Goal: Information Seeking & Learning: Learn about a topic

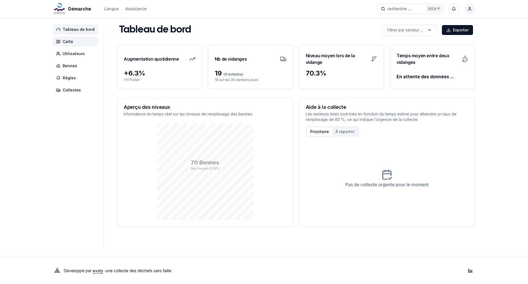
click at [80, 40] on span "Carte" at bounding box center [75, 42] width 45 height 10
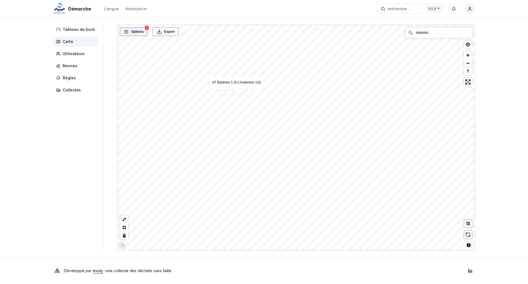
click at [141, 31] on span "Options" at bounding box center [137, 32] width 12 height 6
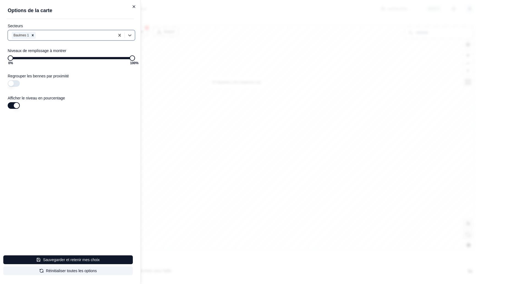
click at [134, 7] on icon "button" at bounding box center [134, 7] width 2 height 2
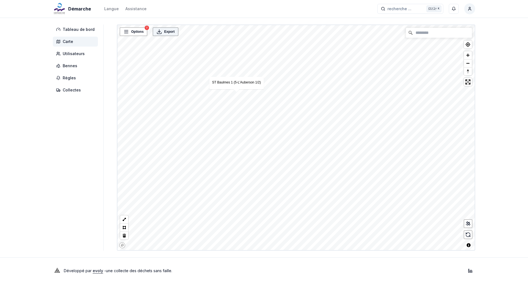
click at [172, 33] on span "Export" at bounding box center [169, 32] width 10 height 6
click at [70, 63] on span "Bennes" at bounding box center [70, 66] width 15 height 6
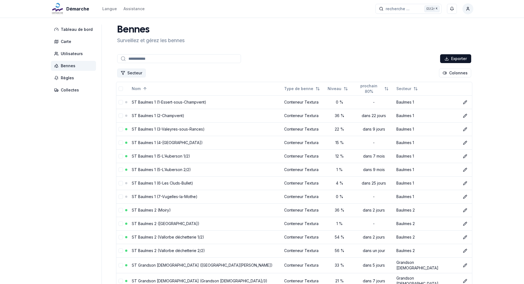
click at [128, 72] on button "Secteur" at bounding box center [131, 73] width 29 height 9
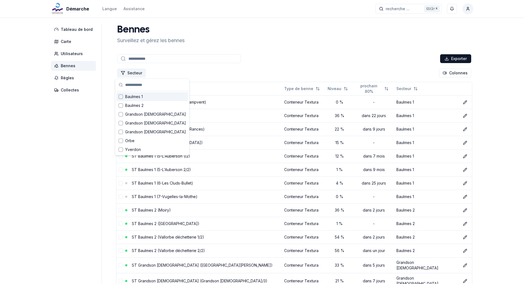
click at [128, 72] on button "Secteur" at bounding box center [131, 73] width 29 height 9
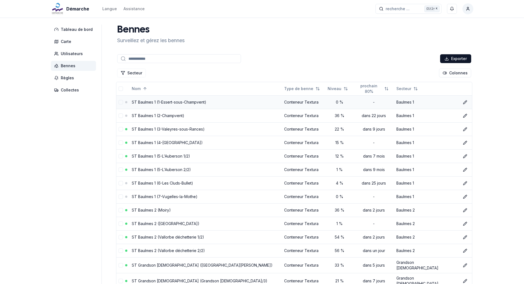
click at [121, 102] on td at bounding box center [119, 101] width 7 height 13
click at [120, 102] on button "select-row" at bounding box center [121, 102] width 4 height 4
click at [116, 117] on td at bounding box center [119, 115] width 7 height 13
click at [119, 116] on button "select-row" at bounding box center [121, 115] width 4 height 4
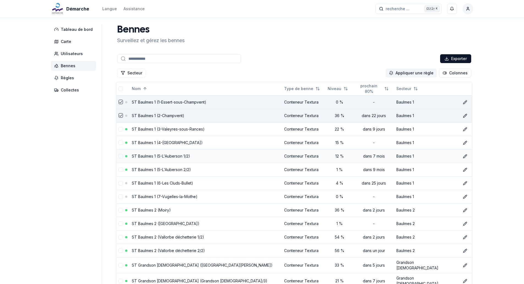
scroll to position [110, 0]
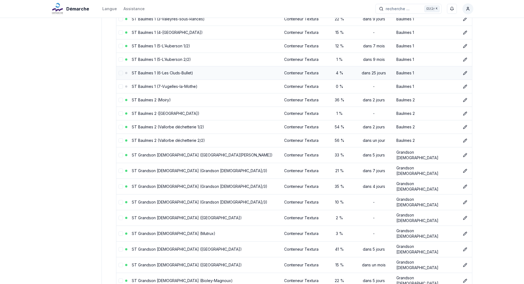
click at [119, 74] on button "select-row" at bounding box center [121, 73] width 4 height 4
click at [119, 87] on button "select-row" at bounding box center [121, 86] width 4 height 4
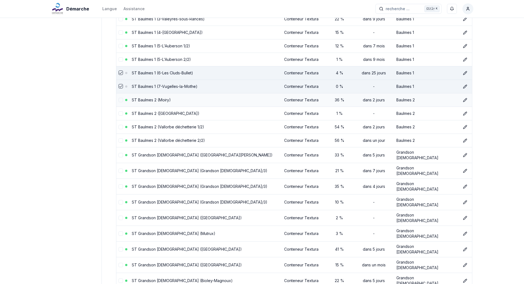
click at [120, 103] on td at bounding box center [119, 99] width 7 height 13
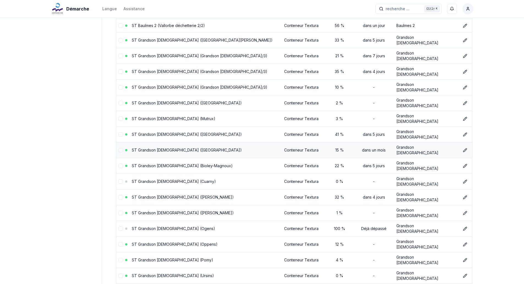
scroll to position [220, 0]
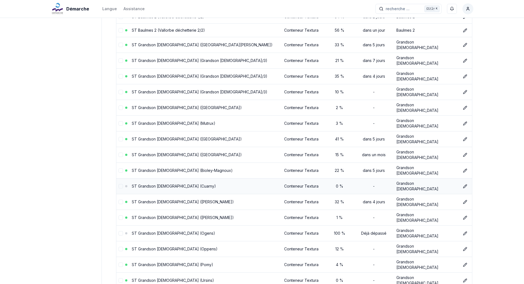
click at [119, 184] on button "select-row" at bounding box center [121, 186] width 4 height 4
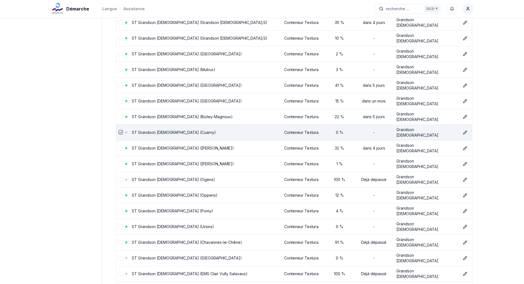
scroll to position [275, 0]
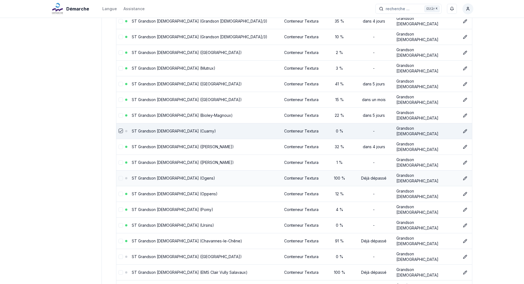
click at [119, 176] on button "select-row" at bounding box center [121, 178] width 4 height 4
click at [119, 254] on button "select-row" at bounding box center [121, 256] width 4 height 4
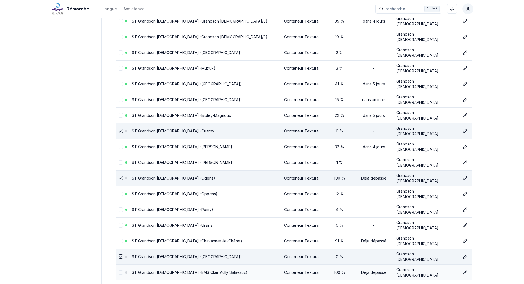
click at [119, 270] on button "select-row" at bounding box center [121, 272] width 4 height 4
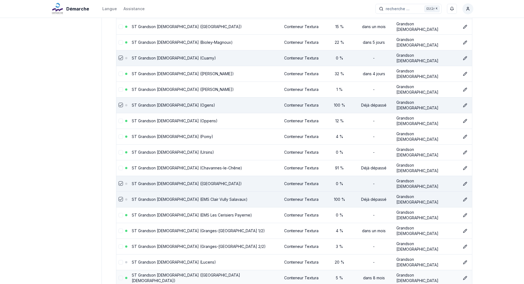
scroll to position [358, 0]
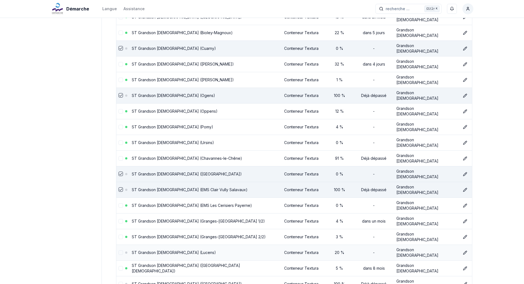
click at [119, 250] on button "select-row" at bounding box center [121, 252] width 4 height 4
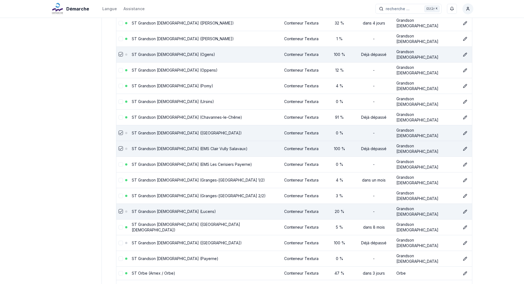
scroll to position [440, 0]
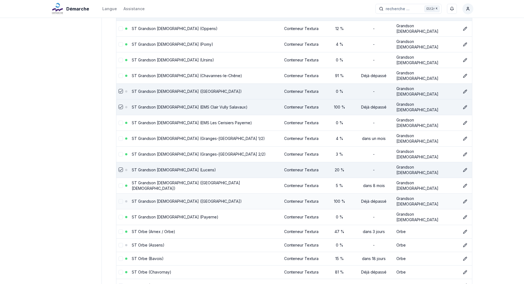
click at [119, 199] on button "select-row" at bounding box center [121, 201] width 4 height 4
click at [119, 243] on button "select-row" at bounding box center [121, 245] width 4 height 4
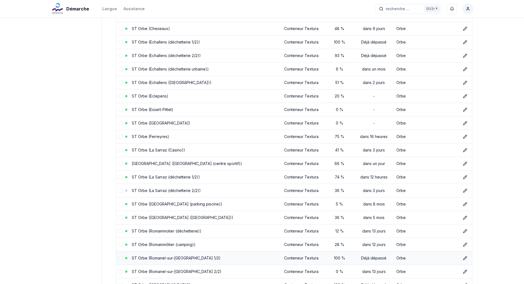
scroll to position [688, 0]
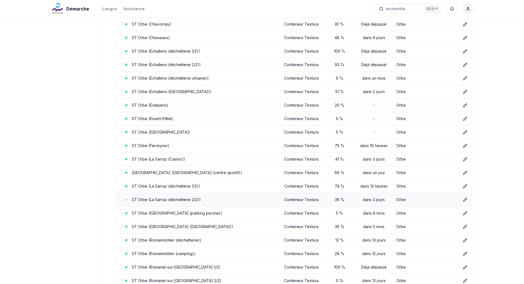
click at [119, 197] on button "select-row" at bounding box center [121, 199] width 4 height 4
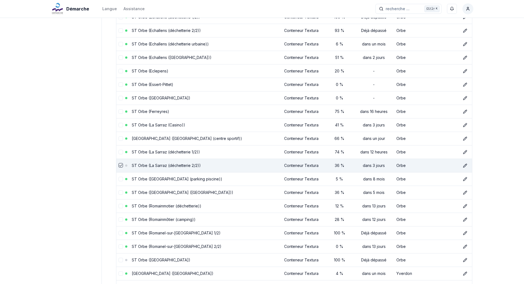
scroll to position [771, 0]
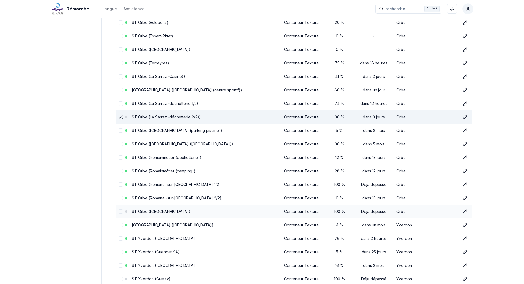
click at [119, 209] on button "select-row" at bounding box center [121, 211] width 4 height 4
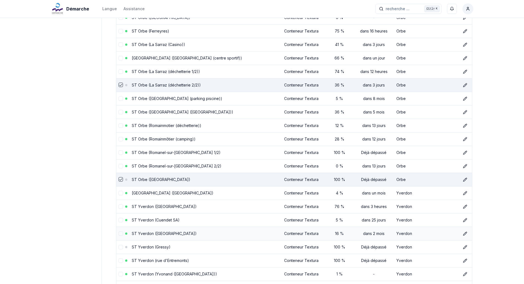
scroll to position [803, 0]
click at [119, 244] on button "select-row" at bounding box center [121, 246] width 4 height 4
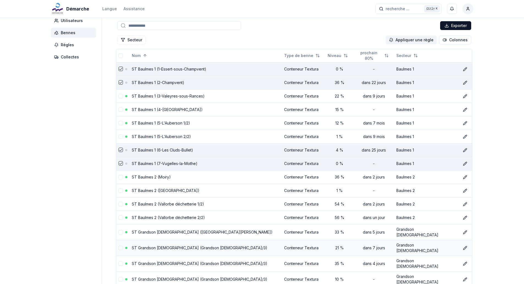
scroll to position [33, 0]
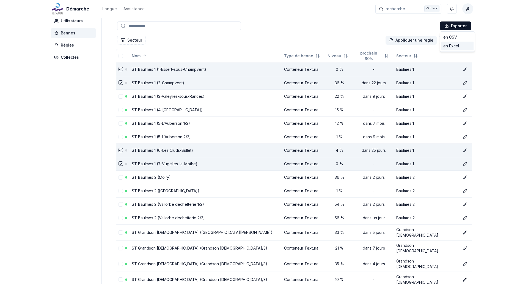
click at [455, 44] on div "en Excel" at bounding box center [457, 46] width 32 height 9
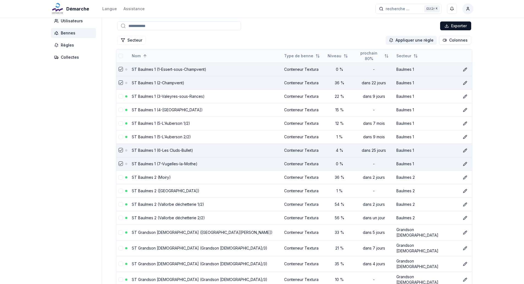
click at [119, 54] on button "select-all" at bounding box center [121, 56] width 4 height 4
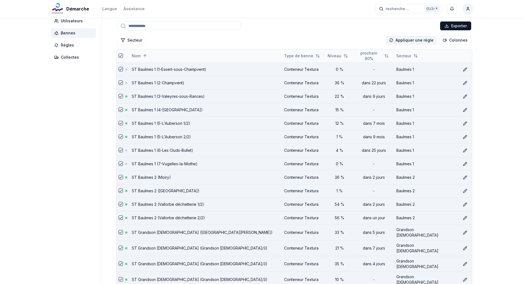
click at [119, 55] on button "select-all" at bounding box center [121, 55] width 4 height 4
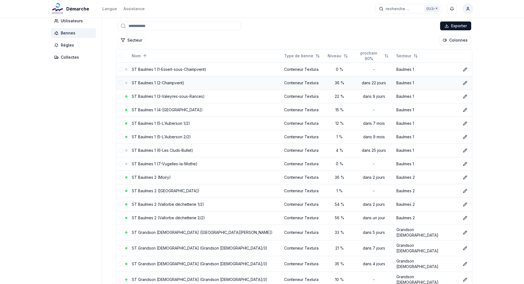
click at [174, 83] on link "ST Baulmes 1 (2-Champvent)" at bounding box center [158, 82] width 53 height 5
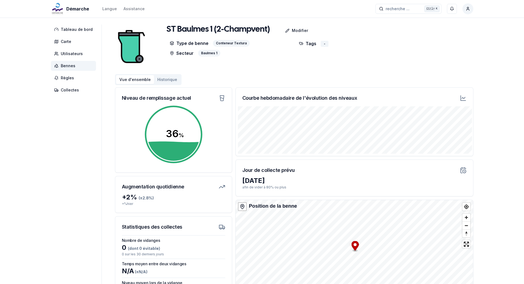
click at [73, 66] on span "Bennes" at bounding box center [68, 66] width 15 height 6
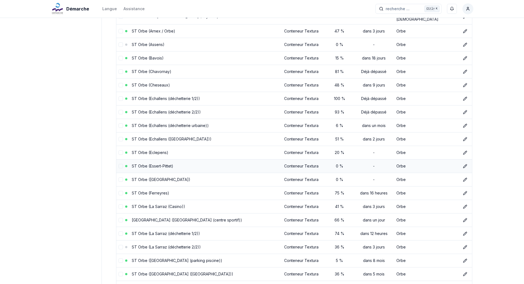
scroll to position [660, 0]
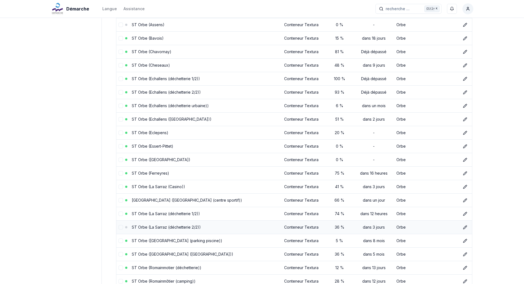
click at [174, 220] on td "ST Orbe (La Sarraz (déchetterie 2/2))" at bounding box center [206, 226] width 153 height 13
click at [174, 225] on link "ST Orbe (La Sarraz (déchetterie 2/2))" at bounding box center [166, 227] width 69 height 5
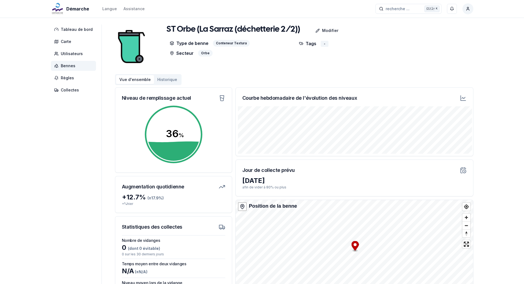
click at [168, 79] on button "Historique" at bounding box center [167, 79] width 26 height 9
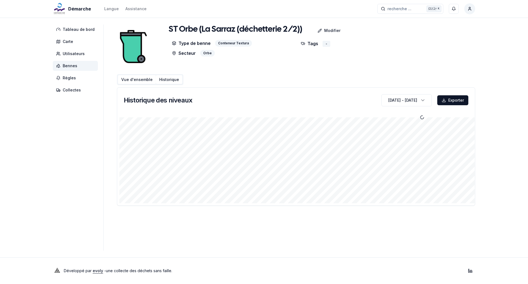
click at [132, 82] on button "Vue d'ensemble" at bounding box center [137, 79] width 38 height 9
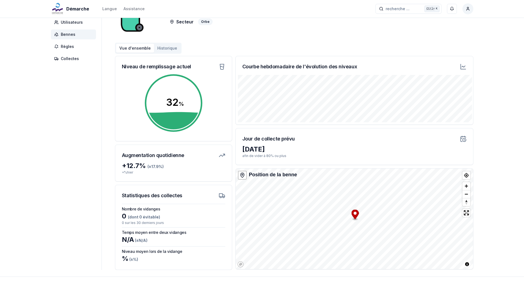
scroll to position [51, 0]
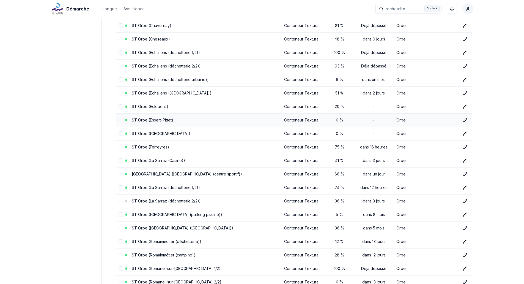
scroll to position [715, 0]
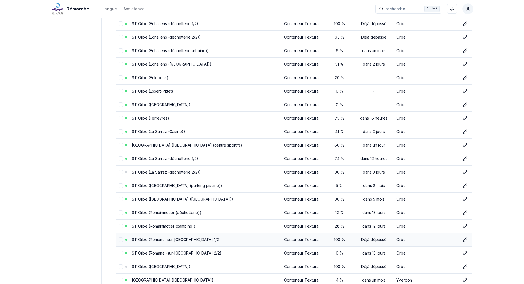
click at [170, 237] on link "ST Orbe (Romanel-sur-Lausanne 1/2)" at bounding box center [176, 239] width 89 height 5
